Goal: Transaction & Acquisition: Purchase product/service

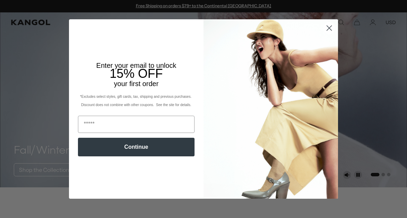
click at [330, 32] on circle "Close dialog" at bounding box center [329, 27] width 11 height 11
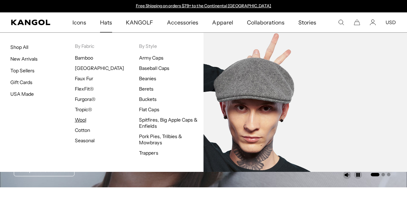
click at [80, 120] on link "Wool" at bounding box center [80, 120] width 11 height 6
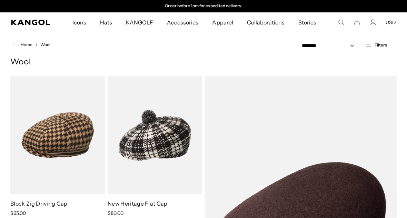
click at [379, 44] on span "Filters" at bounding box center [381, 45] width 12 height 5
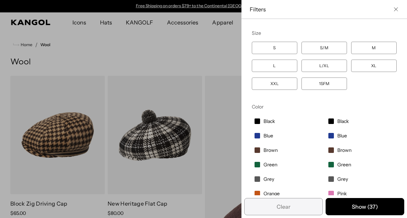
click at [281, 88] on label "XXL" at bounding box center [275, 84] width 46 height 12
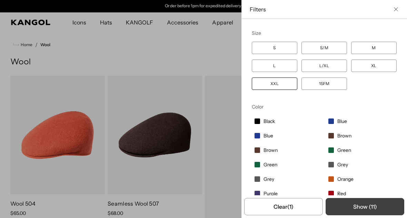
click at [371, 209] on button "Show ( 11 )" at bounding box center [365, 206] width 79 height 17
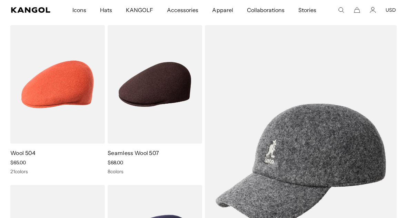
scroll to position [0, 0]
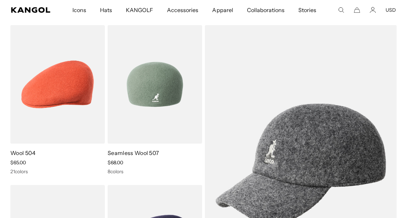
click at [139, 97] on img at bounding box center [155, 84] width 95 height 119
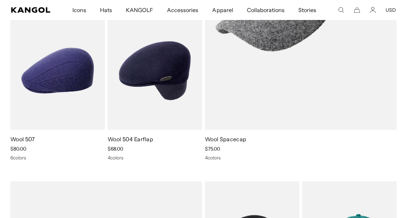
scroll to position [0, 142]
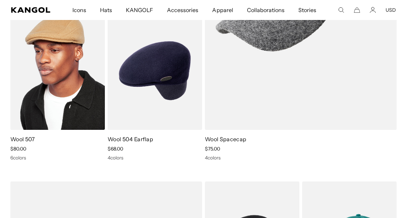
click at [38, 89] on img at bounding box center [57, 70] width 95 height 119
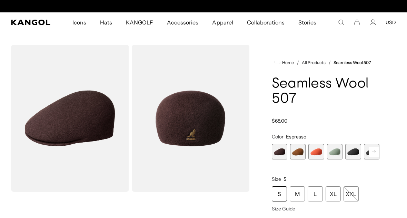
scroll to position [0, 142]
click at [277, 153] on span "1 of 9" at bounding box center [280, 152] width 16 height 16
click at [297, 154] on span "2 of 9" at bounding box center [298, 152] width 16 height 16
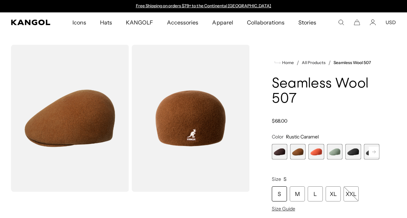
click at [314, 153] on span "3 of 9" at bounding box center [316, 152] width 16 height 16
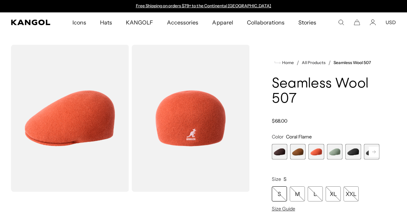
click at [330, 154] on span "4 of 9" at bounding box center [335, 152] width 16 height 16
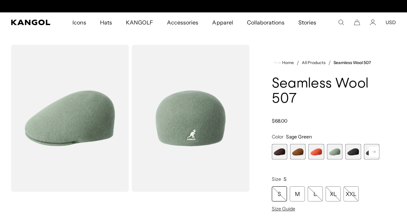
scroll to position [0, 142]
click at [354, 151] on span "5 of 9" at bounding box center [353, 152] width 16 height 16
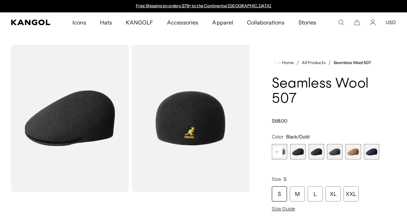
click at [317, 153] on span "6 of 9" at bounding box center [316, 152] width 16 height 16
click at [334, 154] on span "7 of 9" at bounding box center [335, 152] width 16 height 16
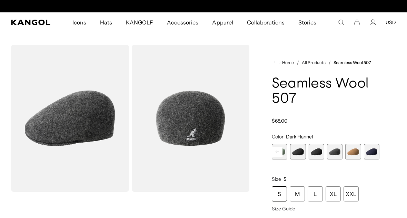
scroll to position [0, 142]
click at [354, 151] on span "8 of 9" at bounding box center [353, 152] width 16 height 16
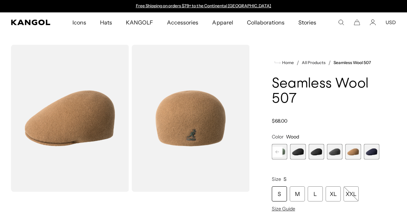
click at [373, 154] on span "9 of 9" at bounding box center [372, 152] width 16 height 16
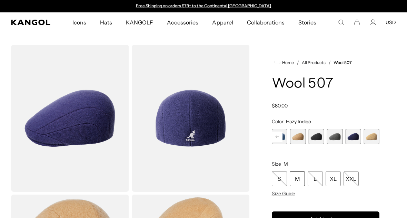
click at [370, 99] on div "Wool 507 Regular price $80.00 Regular price Sale price $80.00" at bounding box center [326, 93] width 108 height 32
click at [297, 144] on span "3 of 7" at bounding box center [298, 137] width 16 height 16
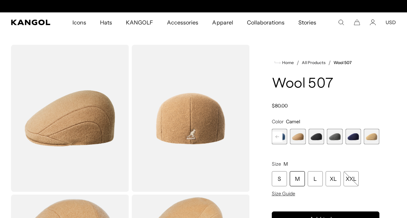
scroll to position [0, 142]
click at [318, 132] on span "4 of 7" at bounding box center [316, 137] width 16 height 16
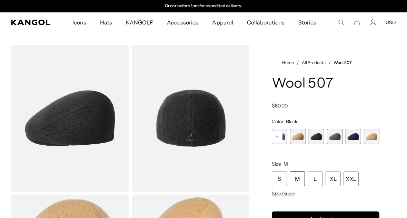
click at [336, 137] on span "5 of 7" at bounding box center [335, 137] width 16 height 16
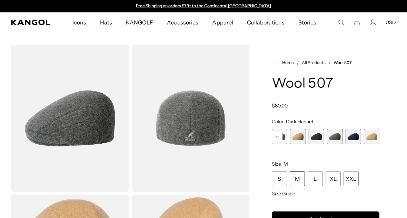
click at [352, 135] on span "6 of 7" at bounding box center [353, 137] width 16 height 16
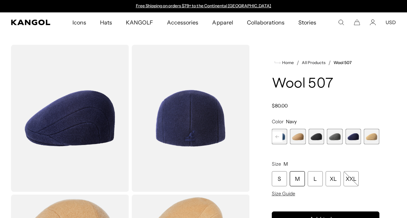
click at [371, 137] on span "7 of 7" at bounding box center [372, 137] width 16 height 16
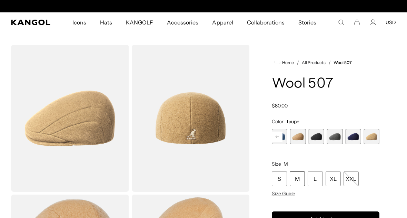
scroll to position [0, 142]
click at [315, 135] on span "4 of 7" at bounding box center [316, 137] width 16 height 16
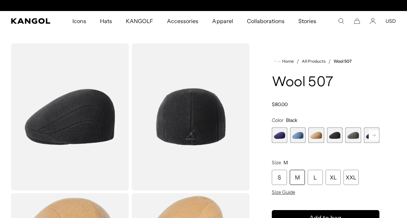
scroll to position [0, 142]
click at [283, 132] on span "1 of 7" at bounding box center [280, 136] width 16 height 16
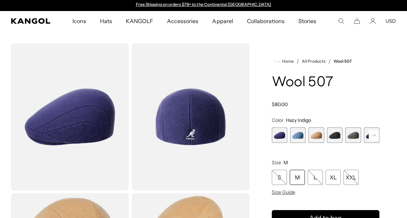
click at [295, 138] on span "2 of 7" at bounding box center [298, 136] width 16 height 16
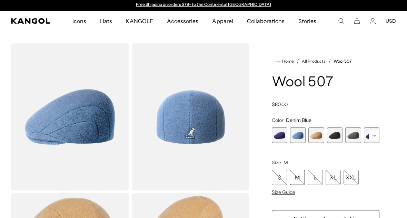
click at [318, 134] on span "3 of 7" at bounding box center [316, 136] width 16 height 16
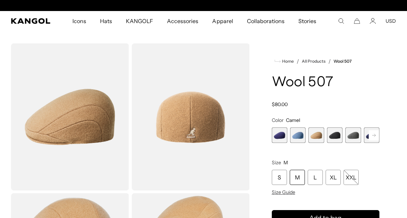
scroll to position [0, 142]
click at [335, 139] on span "4 of 7" at bounding box center [335, 136] width 16 height 16
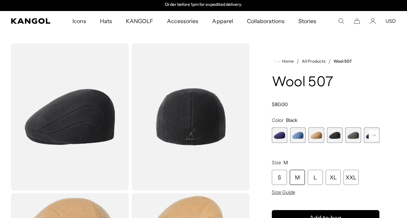
click at [338, 141] on span "4 of 7" at bounding box center [335, 136] width 16 height 16
click at [356, 138] on span "5 of 7" at bounding box center [353, 136] width 16 height 16
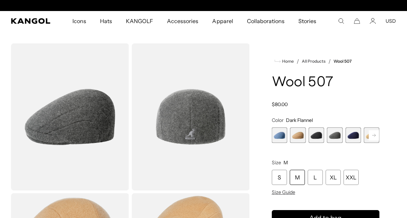
scroll to position [0, 142]
click at [354, 137] on span "6 of 7" at bounding box center [353, 136] width 16 height 16
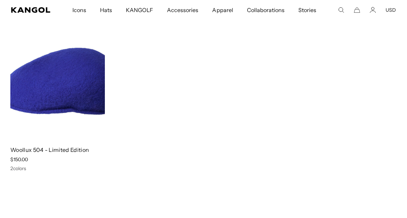
click at [28, 110] on img at bounding box center [57, 81] width 95 height 119
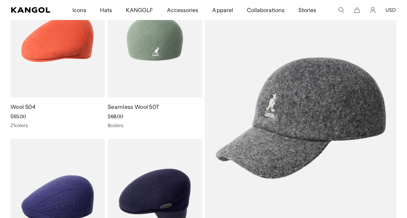
click at [142, 58] on img at bounding box center [155, 38] width 95 height 119
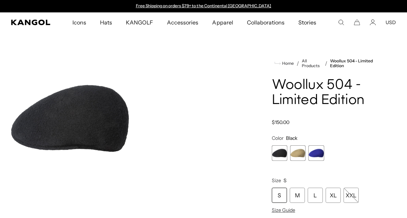
click at [320, 156] on span "3 of 3" at bounding box center [316, 154] width 16 height 16
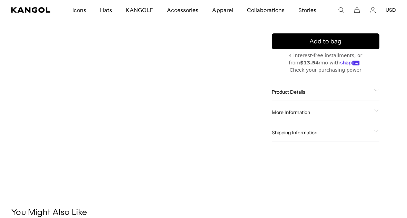
scroll to position [160, 0]
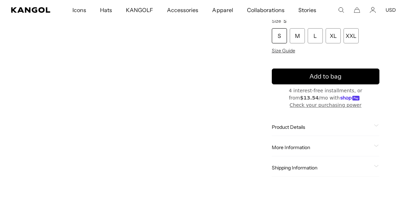
click at [335, 124] on span "Product Details" at bounding box center [322, 127] width 100 height 6
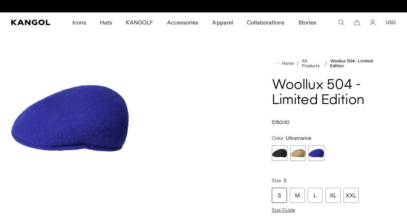
scroll to position [0, 142]
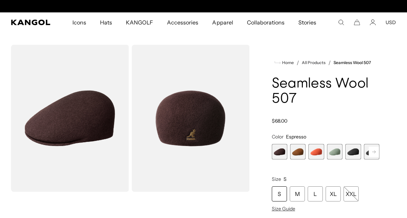
scroll to position [0, 142]
click at [280, 157] on span "1 of 9" at bounding box center [280, 152] width 16 height 16
click at [277, 151] on span "1 of 9" at bounding box center [280, 152] width 16 height 16
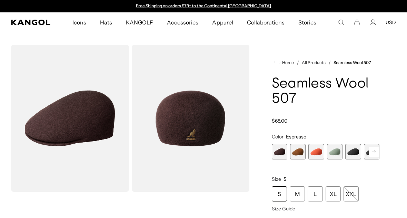
click at [352, 156] on span "5 of 9" at bounding box center [353, 152] width 16 height 16
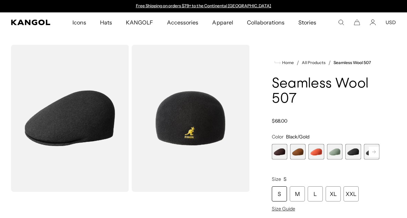
click at [335, 152] on span "4 of 9" at bounding box center [335, 152] width 16 height 16
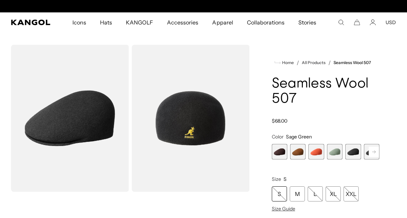
scroll to position [0, 142]
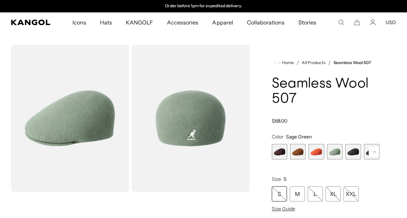
click at [353, 154] on span "5 of 9" at bounding box center [353, 152] width 16 height 16
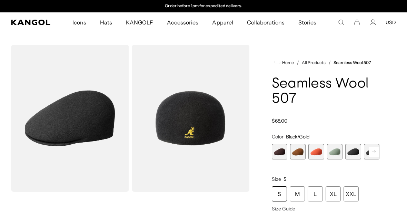
click at [375, 152] on icon at bounding box center [373, 151] width 3 height 3
click at [353, 155] on span "6 of 9" at bounding box center [353, 152] width 16 height 16
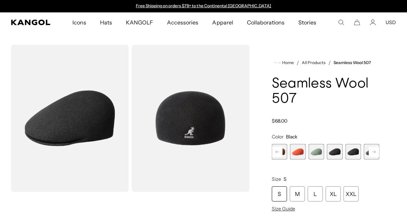
click at [376, 155] on rect at bounding box center [374, 152] width 10 height 10
click at [357, 155] on span "7 of 9" at bounding box center [353, 152] width 16 height 16
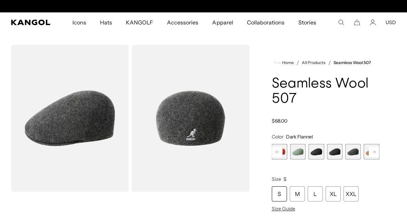
scroll to position [0, 142]
click at [376, 153] on rect at bounding box center [374, 152] width 10 height 10
click at [378, 151] on span "9 of 9" at bounding box center [372, 152] width 16 height 16
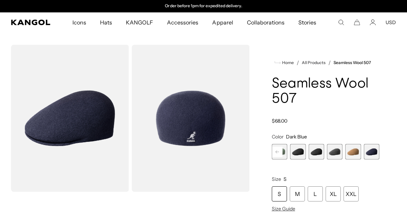
click at [374, 155] on span "9 of 9" at bounding box center [372, 152] width 16 height 16
click at [357, 198] on div "XXL" at bounding box center [351, 194] width 15 height 15
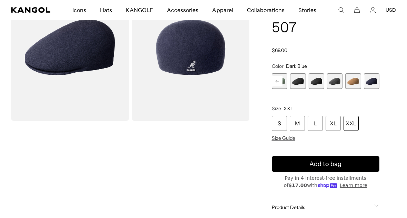
click at [316, 81] on span "6 of 9" at bounding box center [316, 81] width 16 height 16
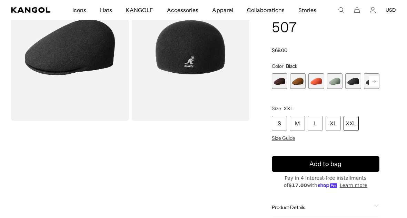
click at [279, 87] on span "1 of 9" at bounding box center [280, 81] width 16 height 16
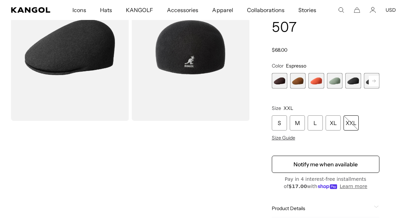
scroll to position [0, 0]
click at [281, 80] on span "1 of 9" at bounding box center [280, 81] width 16 height 16
click at [297, 81] on span "2 of 9" at bounding box center [298, 81] width 16 height 16
click at [302, 79] on span "2 of 9" at bounding box center [298, 81] width 16 height 16
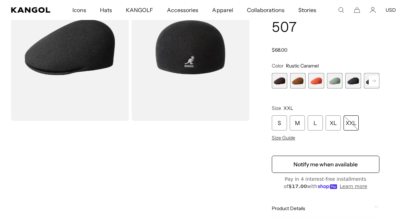
click at [283, 82] on span "1 of 9" at bounding box center [280, 81] width 16 height 16
click at [334, 124] on div "XL" at bounding box center [333, 123] width 15 height 15
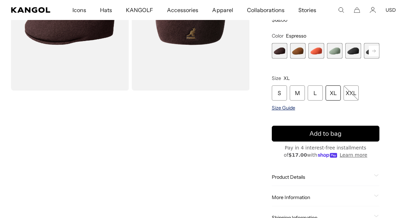
click at [286, 109] on span "Size Guide" at bounding box center [283, 108] width 23 height 6
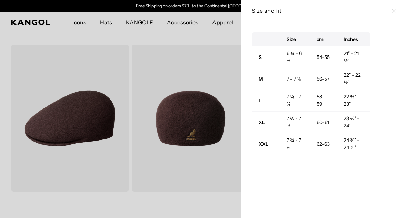
click at [395, 11] on icon at bounding box center [394, 11] width 4 height 4
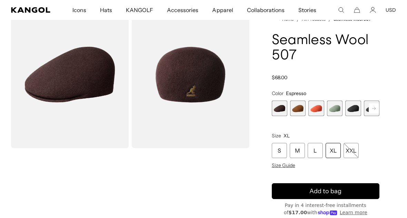
scroll to position [44, 0]
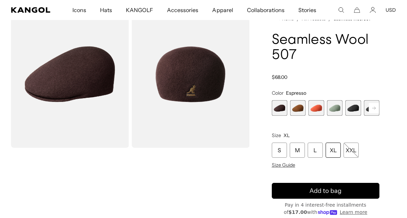
click at [319, 111] on span "3 of 9" at bounding box center [316, 108] width 16 height 16
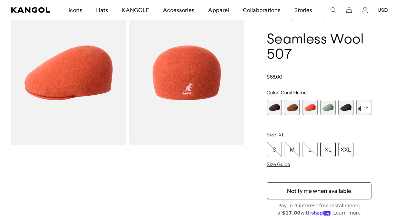
scroll to position [0, 142]
